Goal: Task Accomplishment & Management: Manage account settings

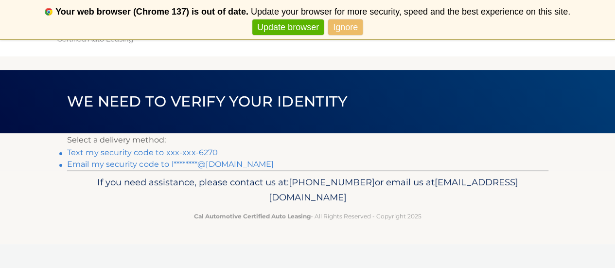
scroll to position [39, 0]
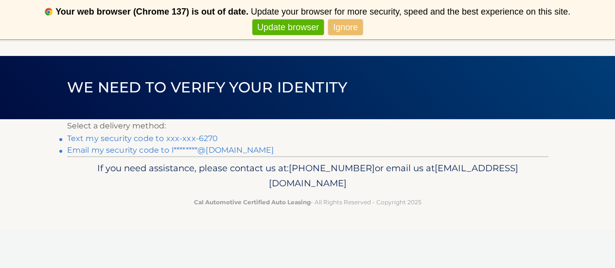
click at [209, 154] on link "Email my security code to l********@gmail.com" at bounding box center [170, 149] width 207 height 9
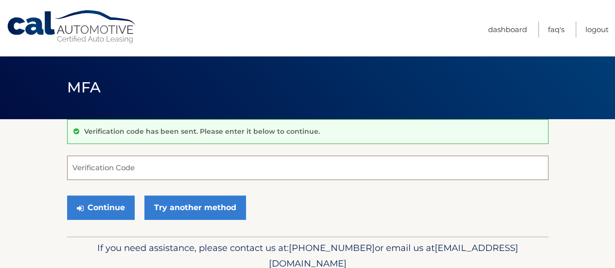
click at [168, 171] on input "Verification Code" at bounding box center [308, 168] width 482 height 24
paste input "360663"
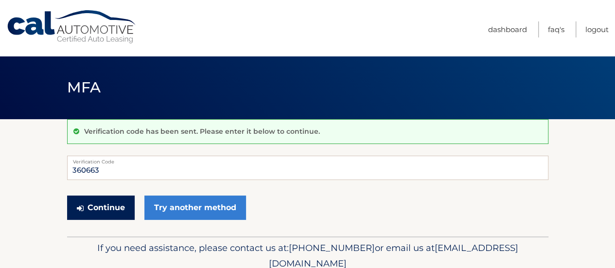
click at [103, 213] on button "Continue" at bounding box center [101, 208] width 68 height 24
click at [73, 169] on input "360663" at bounding box center [308, 168] width 482 height 24
click at [102, 167] on input "360663" at bounding box center [308, 168] width 482 height 24
type input "360663"
click at [99, 206] on button "Continue" at bounding box center [101, 208] width 68 height 24
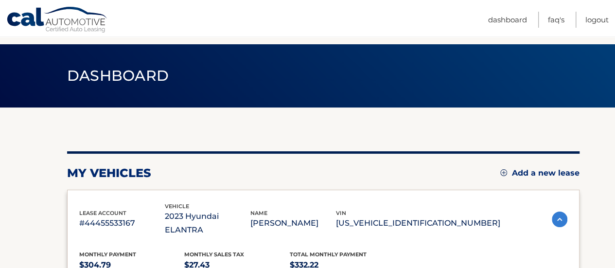
scroll to position [3, 0]
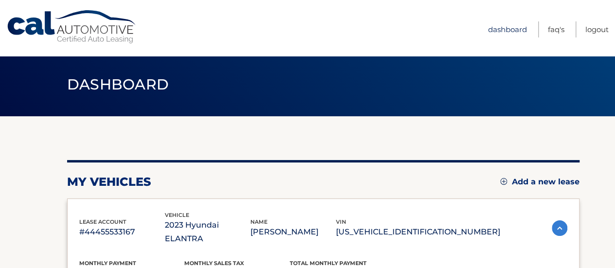
click at [498, 32] on link "Dashboard" at bounding box center [507, 29] width 39 height 16
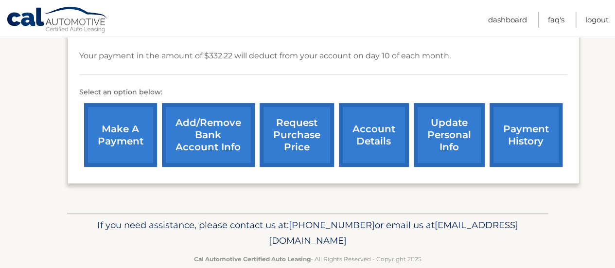
scroll to position [341, 0]
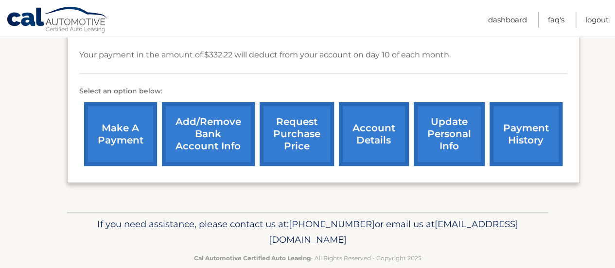
click at [306, 123] on link "request purchase price" at bounding box center [297, 134] width 74 height 64
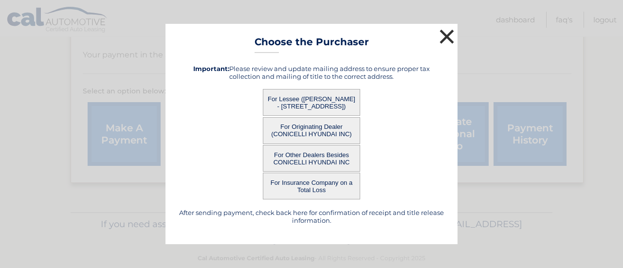
click at [442, 39] on button "×" at bounding box center [446, 36] width 19 height 19
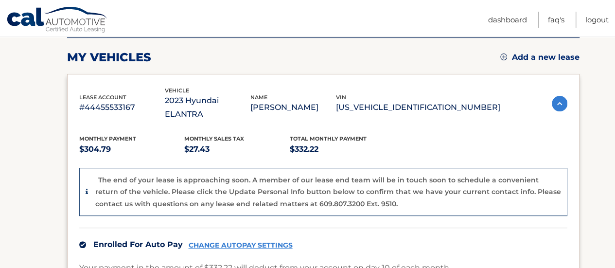
scroll to position [146, 0]
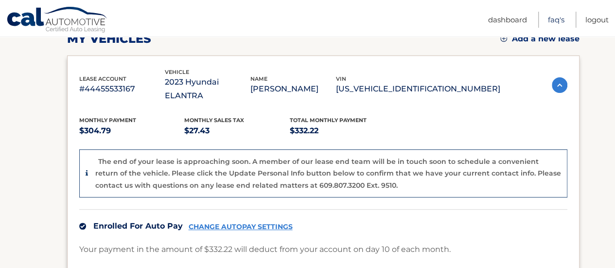
click at [556, 22] on link "FAQ's" at bounding box center [556, 20] width 17 height 16
